Goal: Task Accomplishment & Management: Use online tool/utility

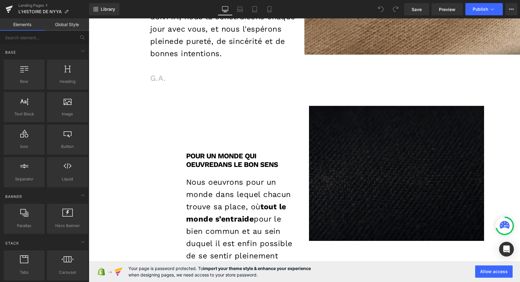
scroll to position [1060, 0]
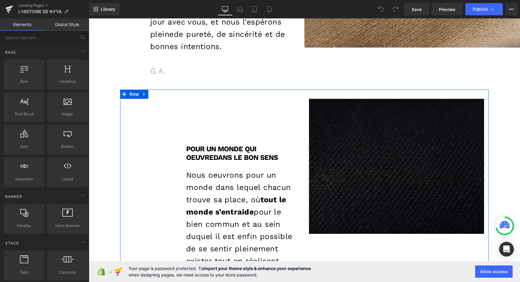
click at [128, 102] on div "Pour un monde qui oeuvre dans le bon sens Heading Nous oeuvrons pour un monde d…" at bounding box center [212, 198] width 184 height 199
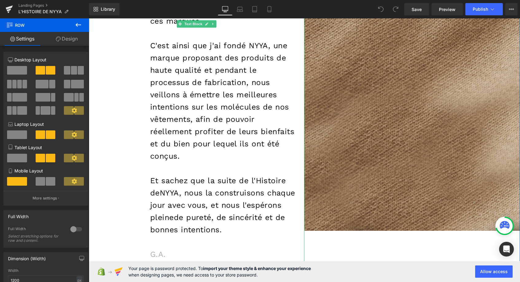
scroll to position [877, 0]
click at [183, 109] on p "C'est ainsi que j'ai fondé NYYA, une marque proposant des produits de haute qua…" at bounding box center [222, 100] width 145 height 123
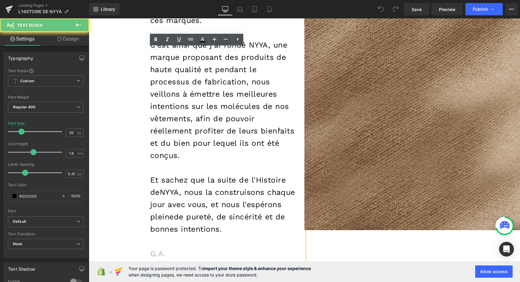
click at [190, 108] on p "C'est ainsi que j'ai fondé NYYA, une marque proposant des produits de haute qua…" at bounding box center [222, 100] width 145 height 123
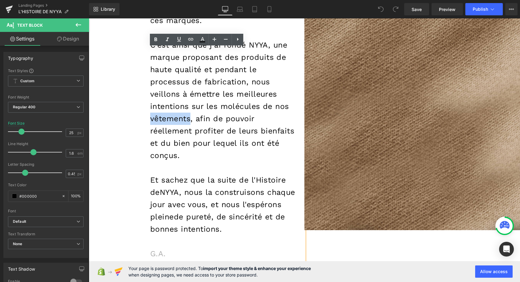
drag, startPoint x: 191, startPoint y: 107, endPoint x: 152, endPoint y: 107, distance: 38.7
click at [152, 107] on p "C'est ainsi que j'ai fondé NYYA, une marque proposant des produits de haute qua…" at bounding box center [222, 100] width 145 height 123
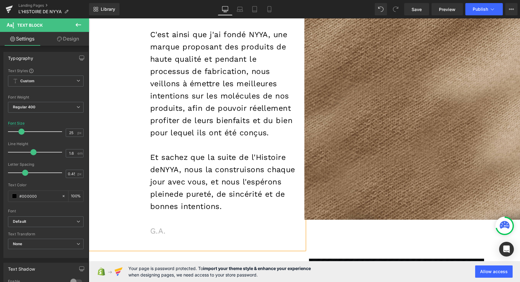
scroll to position [889, 0]
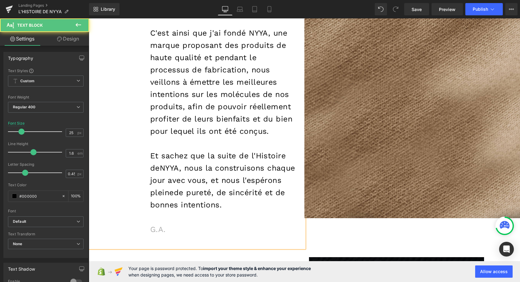
click at [155, 182] on span "NYYA, nous la construisons chaque jour avec vous, et nous l'espérons pleine" at bounding box center [222, 180] width 145 height 33
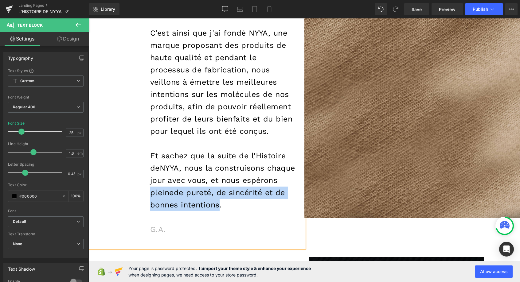
drag, startPoint x: 189, startPoint y: 182, endPoint x: 280, endPoint y: 195, distance: 92.5
click at [280, 195] on p "Et sachez que la suite de l'Histoire de [PERSON_NAME], nous la construisons cha…" at bounding box center [222, 180] width 145 height 61
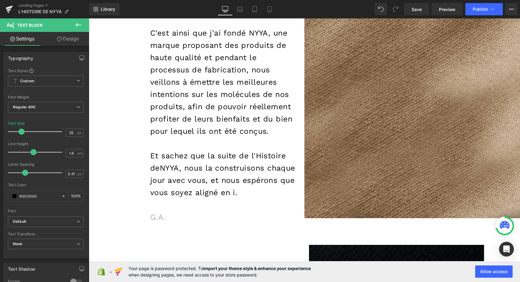
scroll to position [2132, 431]
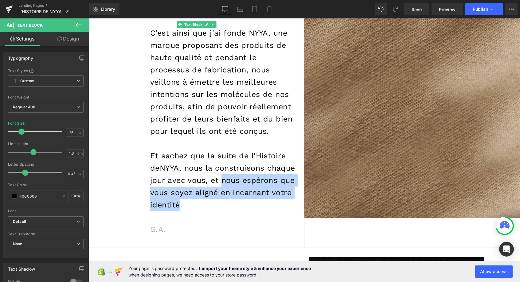
drag, startPoint x: 254, startPoint y: 170, endPoint x: 242, endPoint y: 194, distance: 27.2
click at [242, 194] on span "NYYA, nous la construisons chaque jour avec vous, et nous espérons que vous soy…" at bounding box center [222, 187] width 145 height 46
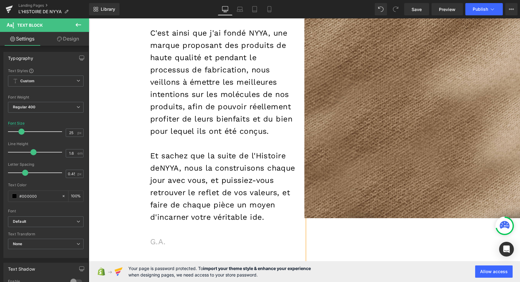
scroll to position [2157, 431]
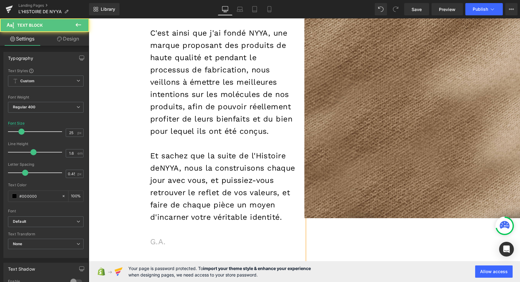
click at [152, 182] on span "NYYA, nous la construisons chaque jour avec vous, et puissiez-vous retrouver le…" at bounding box center [222, 193] width 145 height 58
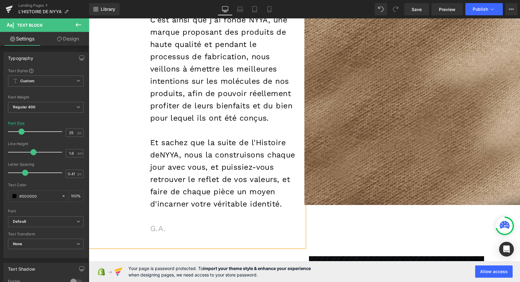
scroll to position [902, 0]
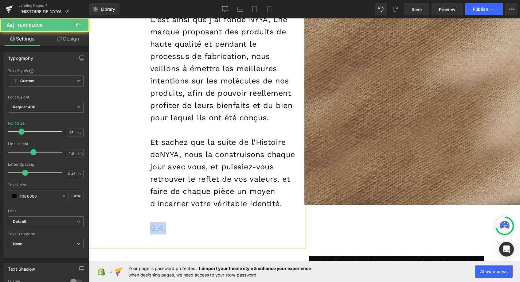
drag, startPoint x: 165, startPoint y: 229, endPoint x: 148, endPoint y: 229, distance: 17.2
click at [148, 229] on div "En cherchant à améliorer tous les aspects de ma vie, j'ai remarqué que beaucoup…" at bounding box center [197, 7] width 216 height 479
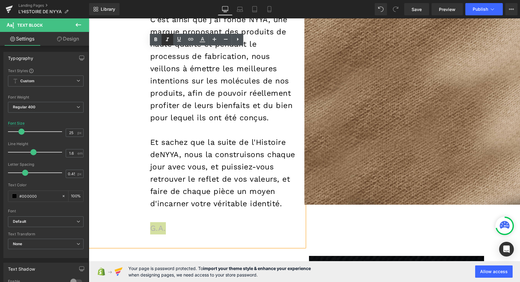
click at [167, 41] on icon at bounding box center [167, 39] width 3 height 4
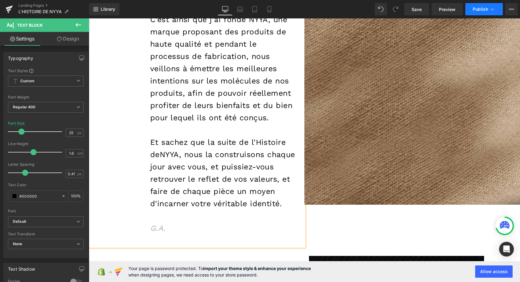
click at [493, 8] on icon at bounding box center [493, 9] width 6 height 6
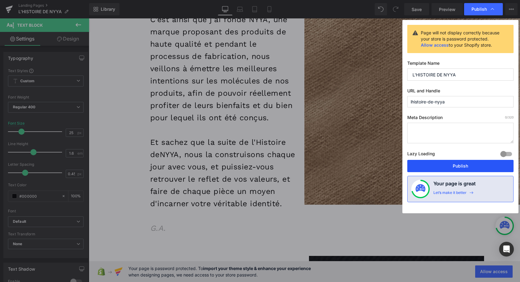
click at [460, 165] on button "Publish" at bounding box center [461, 166] width 106 height 12
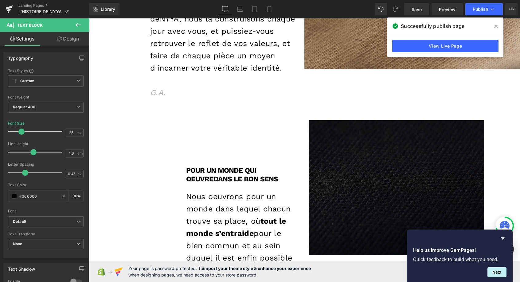
scroll to position [1034, 0]
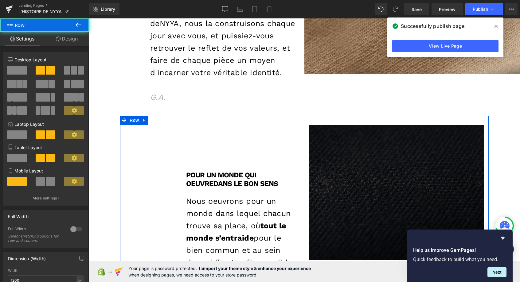
click at [246, 128] on div "Pour un monde qui oeuvre dans le bon sens Heading Nous oeuvrons pour un monde d…" at bounding box center [212, 224] width 184 height 199
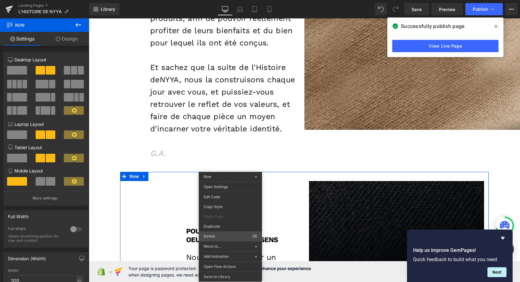
scroll to position [1945, 431]
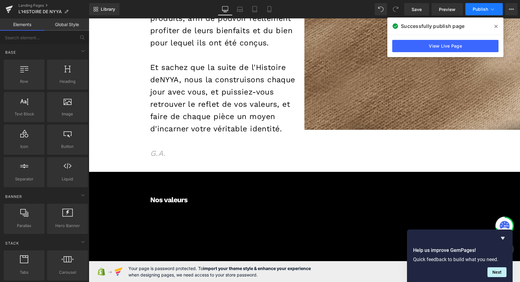
click at [492, 10] on icon at bounding box center [492, 9] width 3 height 2
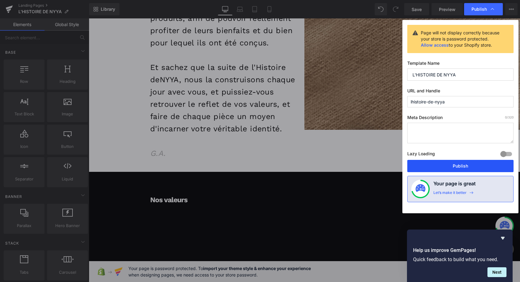
click at [453, 166] on button "Publish" at bounding box center [461, 166] width 106 height 12
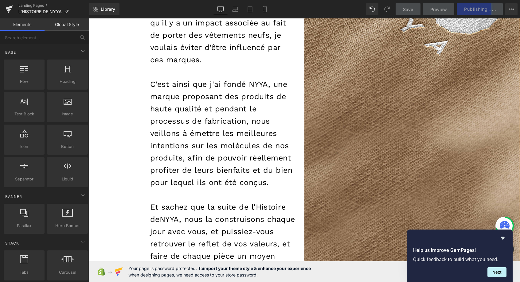
scroll to position [837, 0]
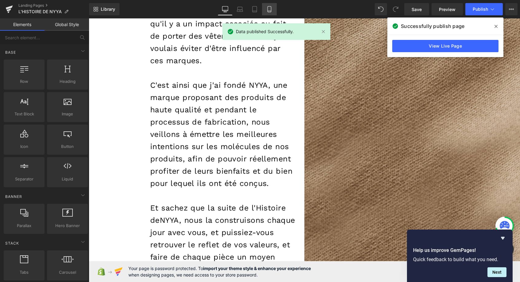
click at [270, 9] on icon at bounding box center [269, 9] width 6 height 6
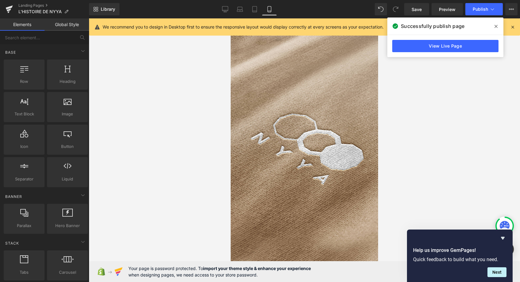
scroll to position [1888, 148]
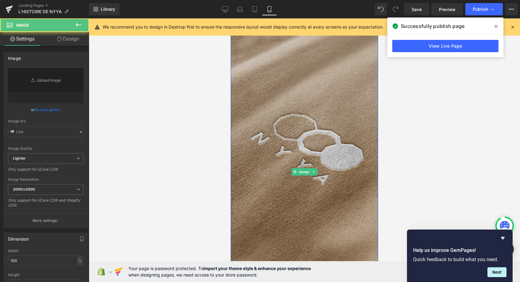
click at [309, 105] on img at bounding box center [305, 171] width 148 height 319
type input "[URL][DOMAIN_NAME]"
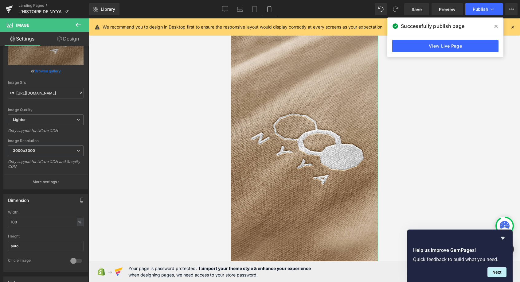
scroll to position [64, 0]
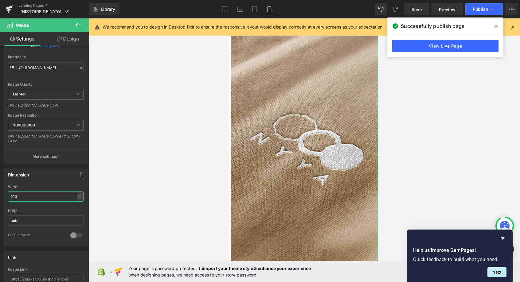
click at [66, 197] on input "100" at bounding box center [46, 197] width 76 height 10
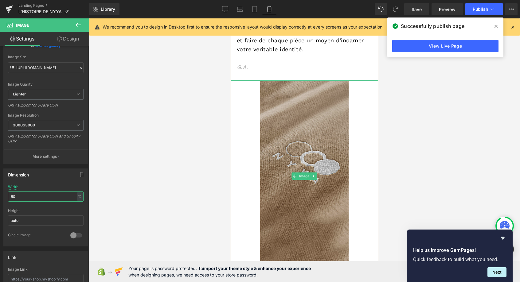
scroll to position [772, 0]
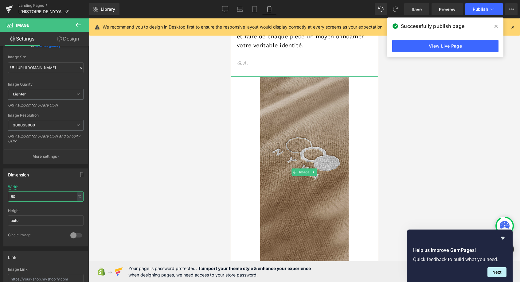
type input "6"
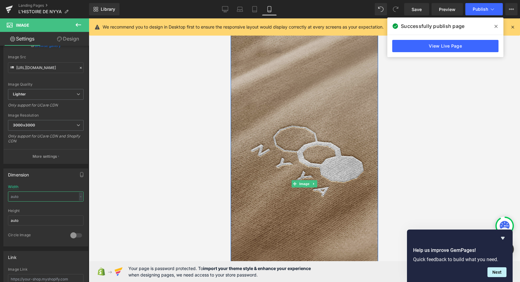
scroll to position [877, 0]
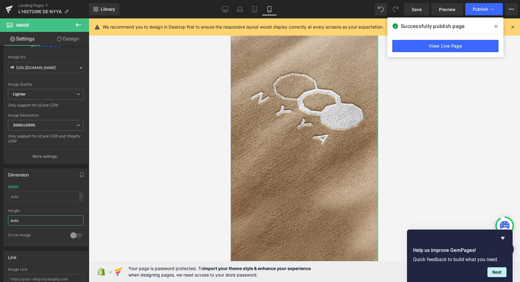
click at [27, 220] on input "auto" at bounding box center [46, 221] width 76 height 10
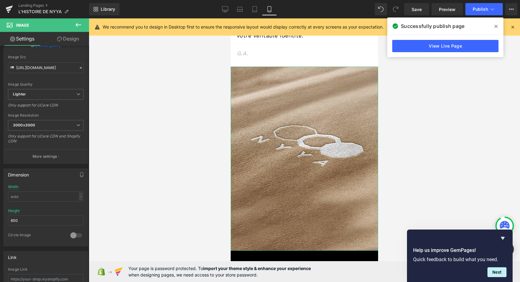
click at [78, 237] on div at bounding box center [76, 236] width 15 height 10
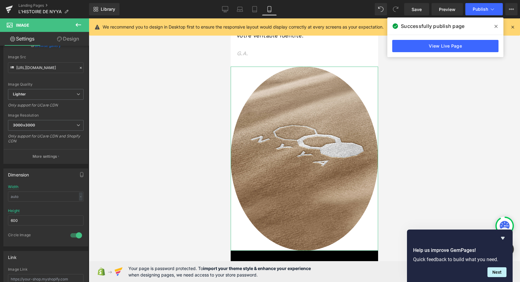
click at [78, 237] on div at bounding box center [76, 236] width 15 height 10
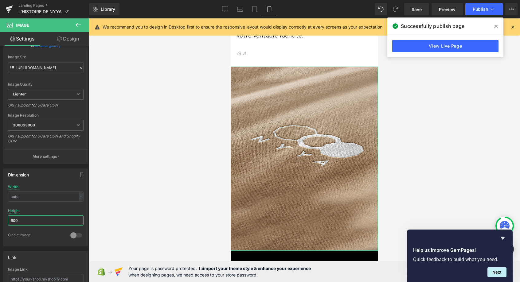
click at [37, 219] on input "600" at bounding box center [46, 221] width 76 height 10
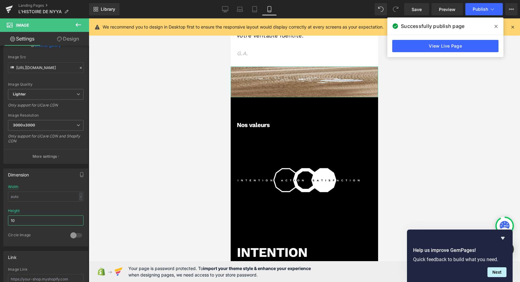
type input "1"
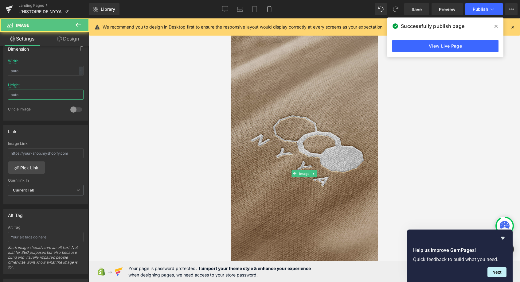
click at [266, 147] on img at bounding box center [305, 173] width 148 height 319
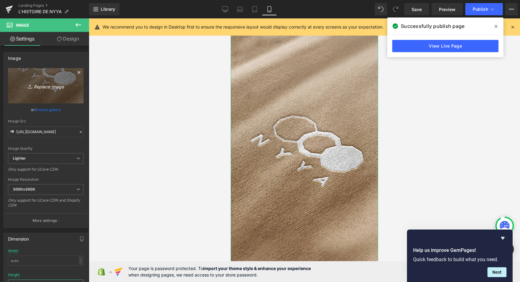
click at [49, 87] on icon "Replace Image" at bounding box center [45, 86] width 49 height 8
type input "C:\fakepath\tissu.webp"
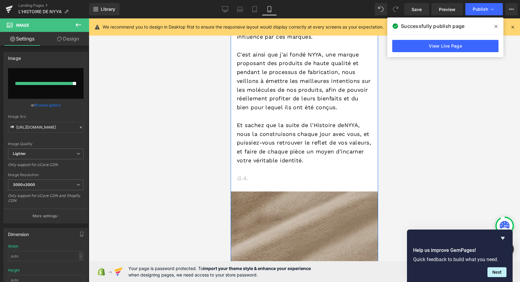
scroll to position [657, 0]
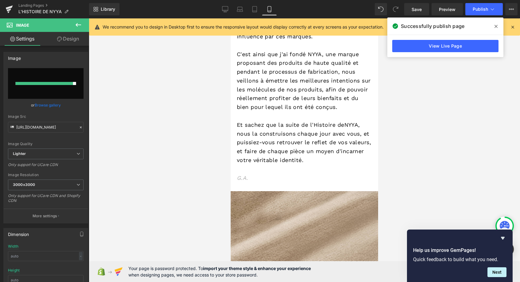
click at [497, 28] on icon at bounding box center [496, 26] width 3 height 5
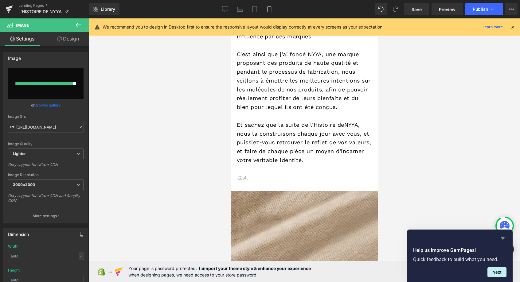
click at [504, 237] on icon "Hide survey" at bounding box center [503, 238] width 4 height 3
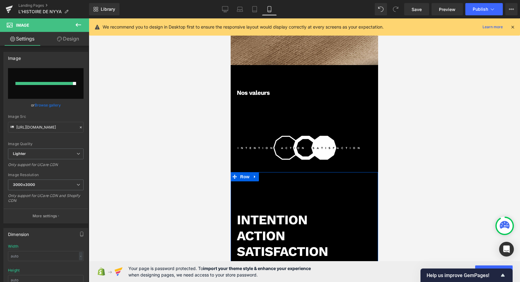
scroll to position [1103, 0]
click at [49, 85] on input "file" at bounding box center [46, 83] width 76 height 31
type input "C:\fakepath\tissu.webp"
type input "[URL][DOMAIN_NAME]"
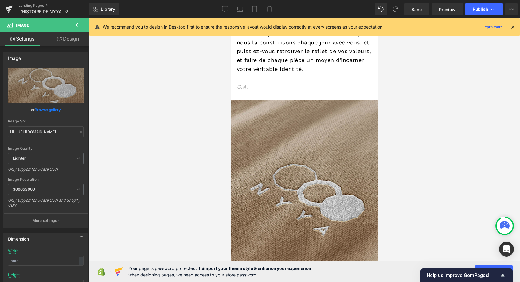
scroll to position [748, 0]
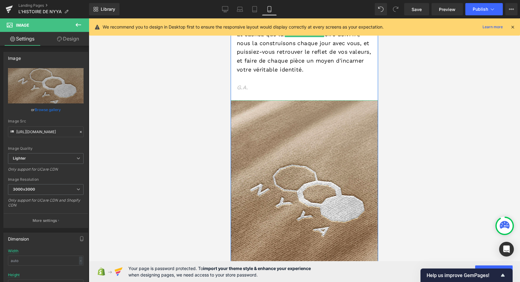
click at [245, 84] on span "G.A." at bounding box center [242, 87] width 11 height 6
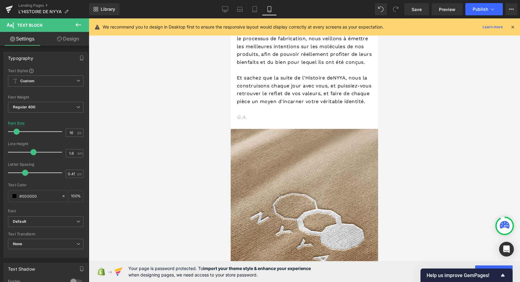
scroll to position [3, 3]
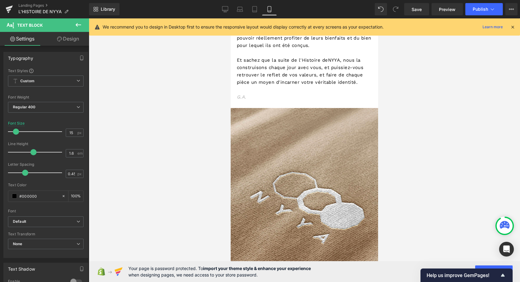
click at [17, 132] on span at bounding box center [16, 132] width 6 height 6
type input "18"
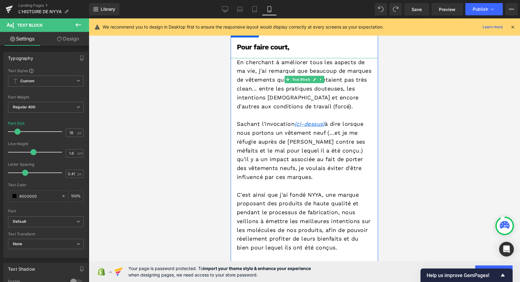
scroll to position [600, 0]
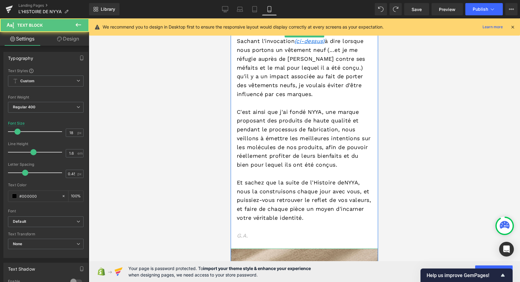
click at [246, 233] on span "G.A." at bounding box center [242, 236] width 11 height 6
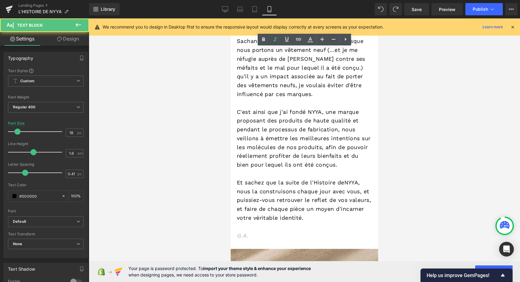
click at [264, 232] on p "G.A." at bounding box center [304, 236] width 135 height 9
click at [264, 199] on span "NYYA, nous la construisons chaque jour avec vous, et puissiez-vous retrouver le…" at bounding box center [304, 200] width 134 height 42
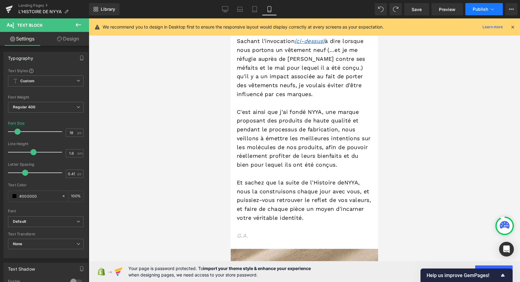
click at [493, 8] on icon at bounding box center [493, 9] width 6 height 6
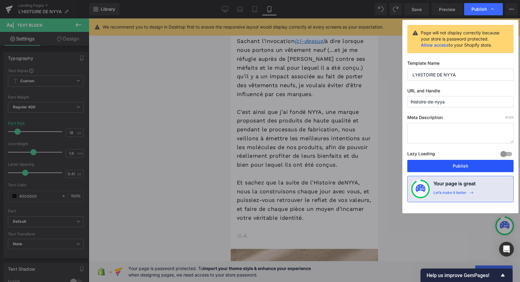
click at [445, 165] on button "Publish" at bounding box center [461, 166] width 106 height 12
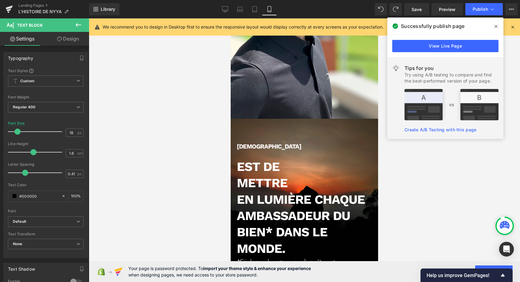
scroll to position [238, 0]
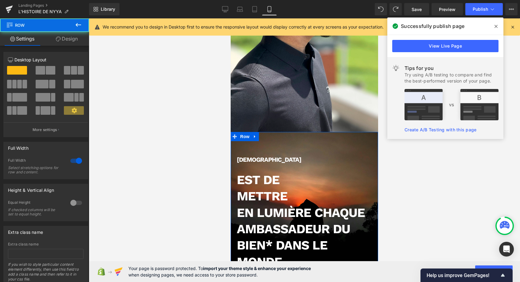
click at [278, 132] on div "Notre mission Heading Est dE METTRE EN LUMIÈRE CHAQUE AMBASSADEUR DU BIEN* dans…" at bounding box center [305, 219] width 148 height 174
click at [72, 37] on link "Design" at bounding box center [67, 39] width 45 height 14
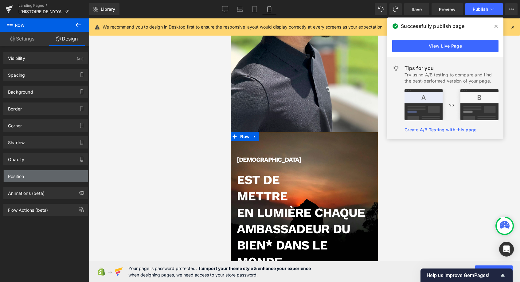
click at [54, 178] on div "Position" at bounding box center [46, 177] width 84 height 12
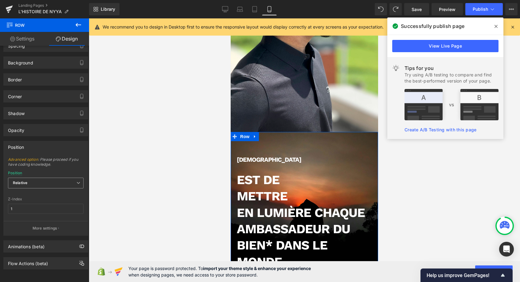
click at [72, 183] on span "Relative" at bounding box center [46, 183] width 76 height 11
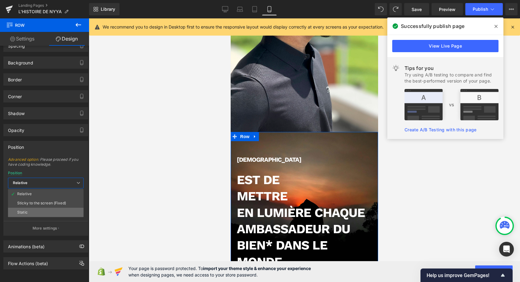
click at [40, 213] on li "Static" at bounding box center [46, 212] width 76 height 9
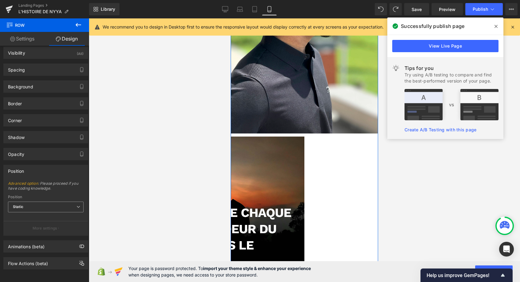
click at [69, 207] on span "Static" at bounding box center [46, 207] width 76 height 11
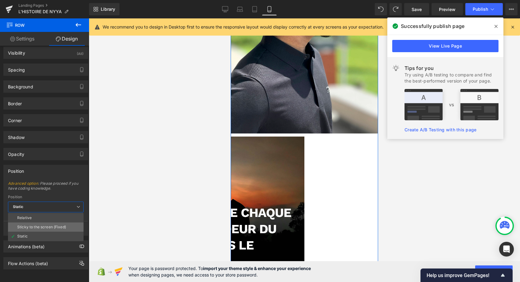
click at [47, 229] on div "Sticky to the screen (Fixed)" at bounding box center [41, 227] width 49 height 4
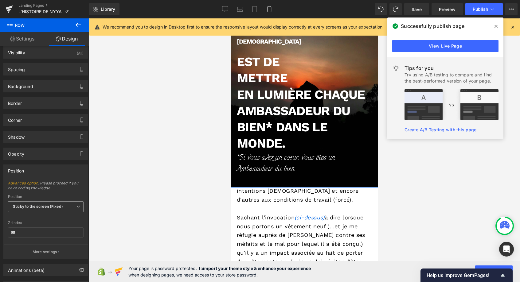
click at [73, 210] on span "Sticky to the screen (Fixed)" at bounding box center [46, 207] width 76 height 11
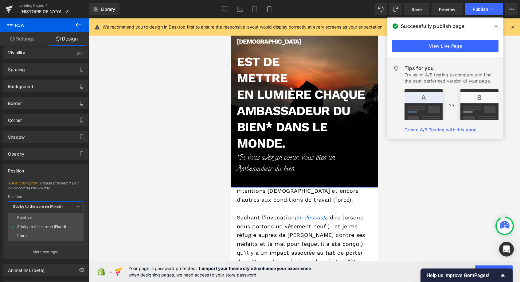
click at [51, 217] on li "Relative" at bounding box center [46, 217] width 76 height 9
type input "1"
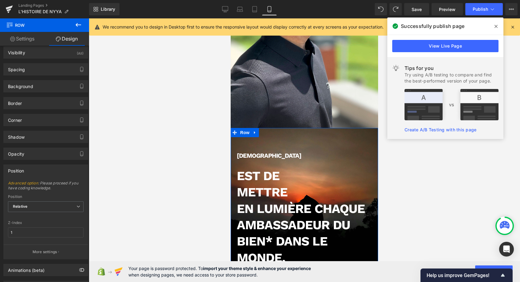
click at [52, 170] on div "Position" at bounding box center [46, 171] width 84 height 12
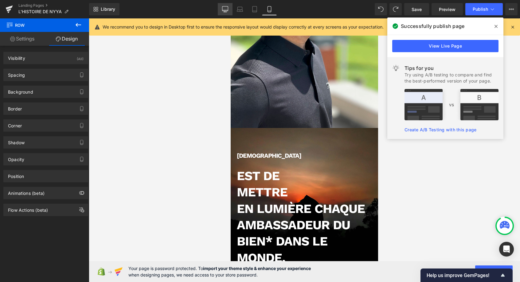
click at [227, 8] on icon at bounding box center [225, 9] width 6 height 6
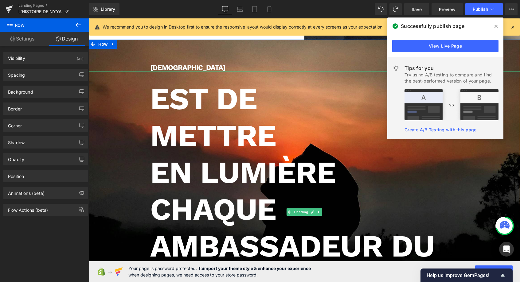
scroll to position [248, 0]
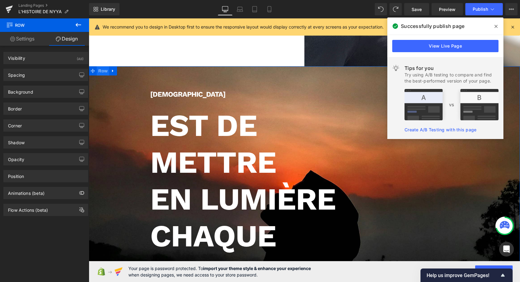
click at [104, 70] on span "Row" at bounding box center [103, 70] width 12 height 9
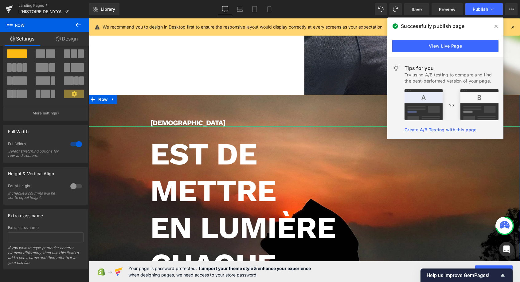
scroll to position [221, 0]
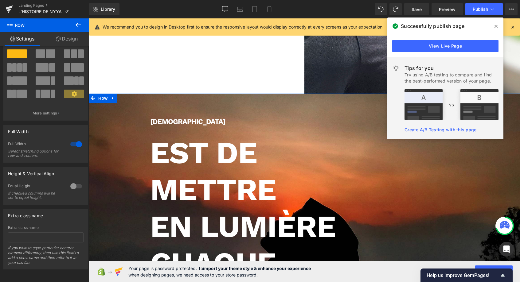
click at [73, 38] on link "Design" at bounding box center [67, 39] width 45 height 14
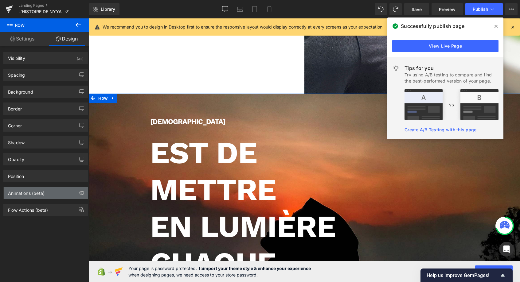
click at [58, 194] on div "Animations (beta)" at bounding box center [46, 193] width 84 height 12
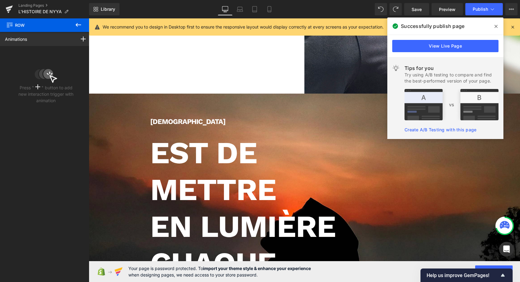
click at [77, 24] on icon at bounding box center [79, 25] width 6 height 4
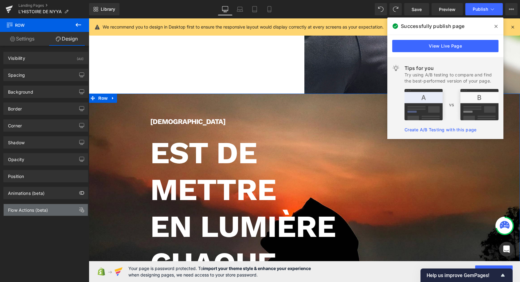
click at [38, 214] on div "Flow Actions (beta)" at bounding box center [46, 210] width 84 height 12
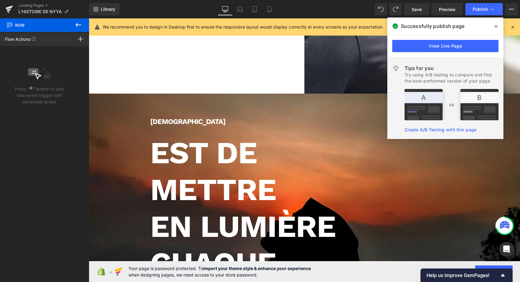
click at [77, 24] on icon at bounding box center [78, 24] width 7 height 7
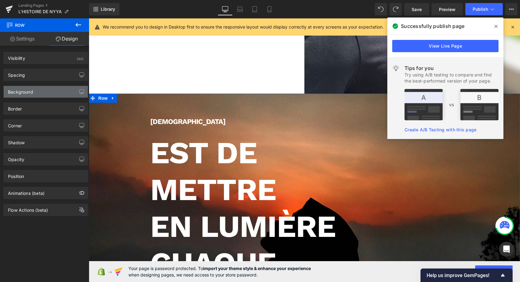
click at [43, 96] on div "Background" at bounding box center [46, 92] width 84 height 12
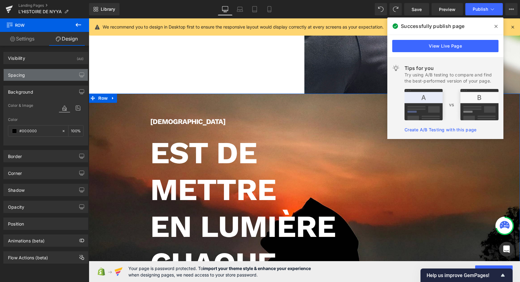
click at [37, 80] on div "Spacing" at bounding box center [46, 75] width 84 height 12
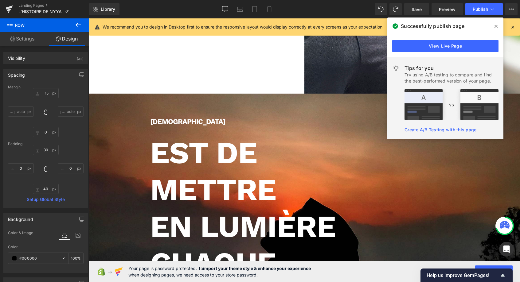
click at [78, 24] on icon at bounding box center [78, 24] width 7 height 7
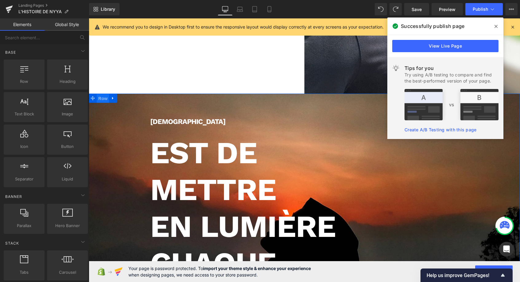
click at [105, 99] on span "Row" at bounding box center [103, 98] width 12 height 9
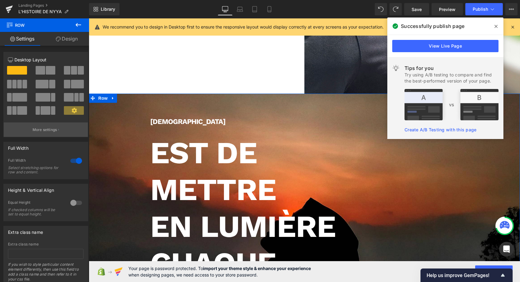
click at [56, 130] on p "More settings" at bounding box center [45, 130] width 25 height 6
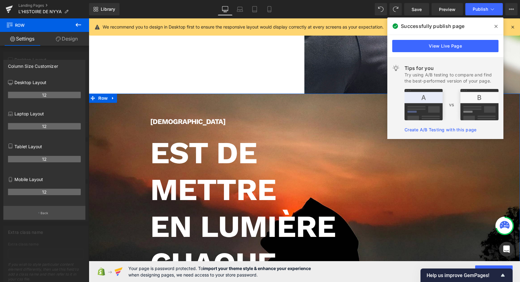
click at [47, 213] on p "Back" at bounding box center [45, 213] width 8 height 5
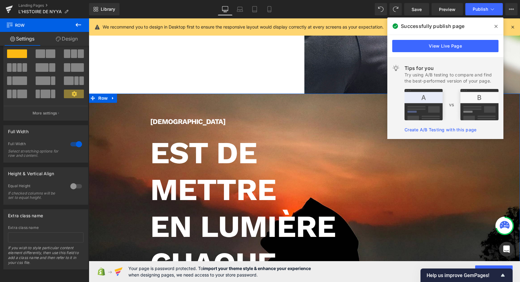
scroll to position [0, 0]
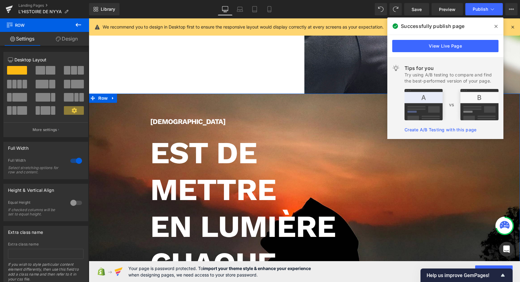
click at [73, 40] on link "Design" at bounding box center [67, 39] width 45 height 14
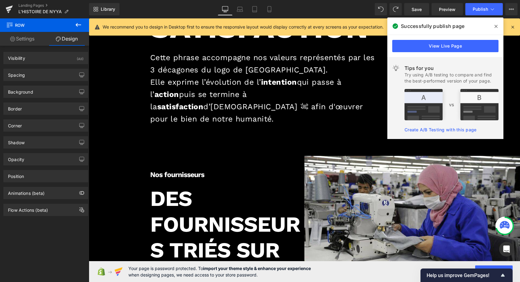
scroll to position [1402, 0]
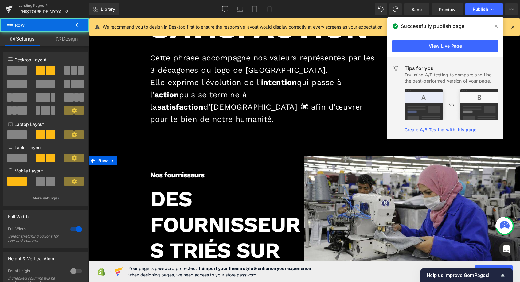
click at [270, 156] on div "Nos fournisseurs Heading DES FOURNISSEURS TRIÉS SUR LE VOLET Heading" at bounding box center [197, 226] width 216 height 140
click at [75, 41] on link "Design" at bounding box center [67, 39] width 45 height 14
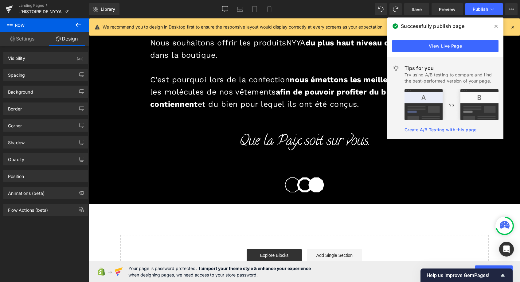
scroll to position [1681, 0]
click at [270, 9] on icon at bounding box center [269, 9] width 6 height 6
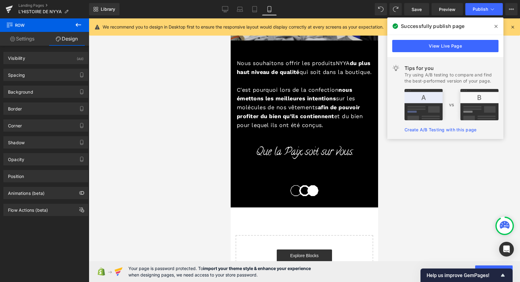
scroll to position [1465, 0]
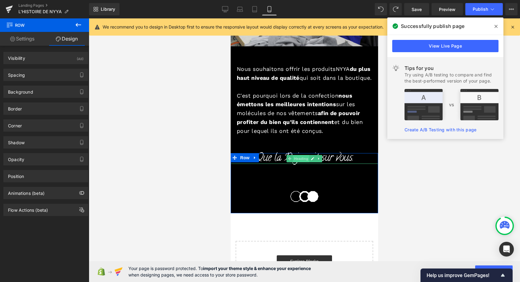
click at [296, 158] on span "Heading" at bounding box center [301, 158] width 17 height 7
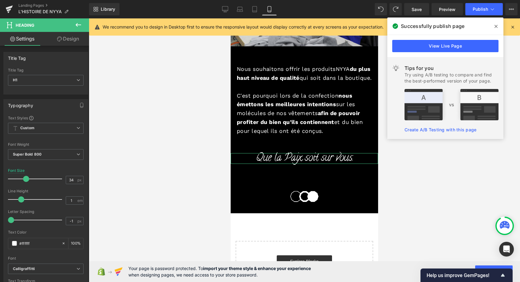
scroll to position [3, 3]
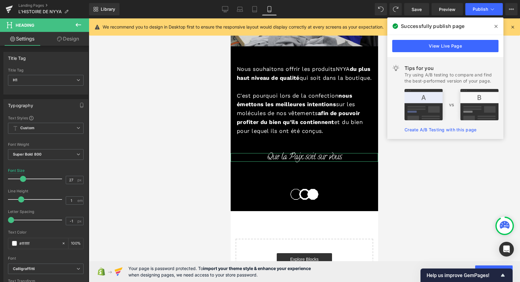
type input "26"
drag, startPoint x: 26, startPoint y: 177, endPoint x: 22, endPoint y: 177, distance: 4.9
click at [22, 177] on span at bounding box center [22, 179] width 6 height 6
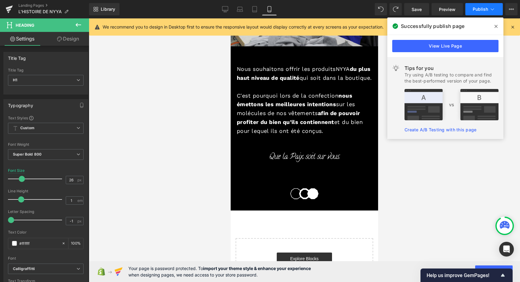
click at [491, 11] on icon at bounding box center [493, 9] width 6 height 6
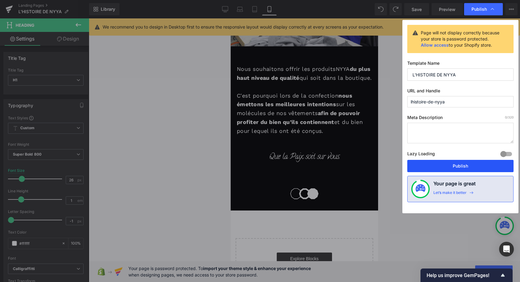
click at [437, 170] on button "Publish" at bounding box center [461, 166] width 106 height 12
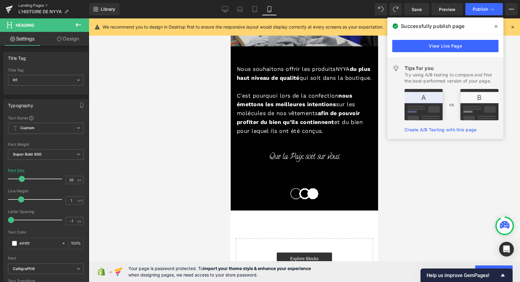
click at [25, 5] on link "Landing Pages" at bounding box center [53, 5] width 71 height 5
